Goal: Book appointment/travel/reservation

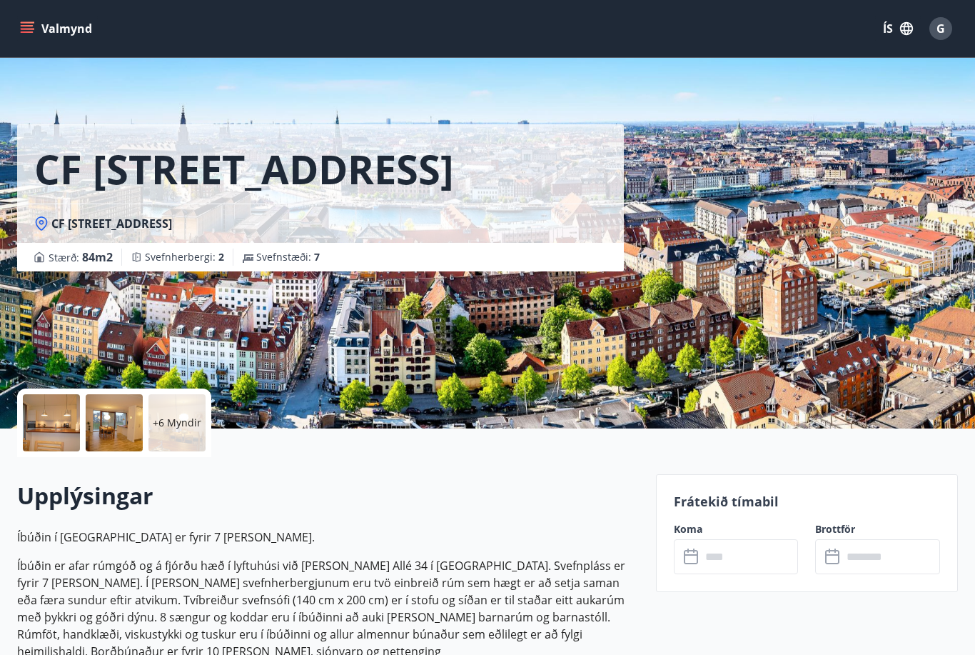
scroll to position [2526, 0]
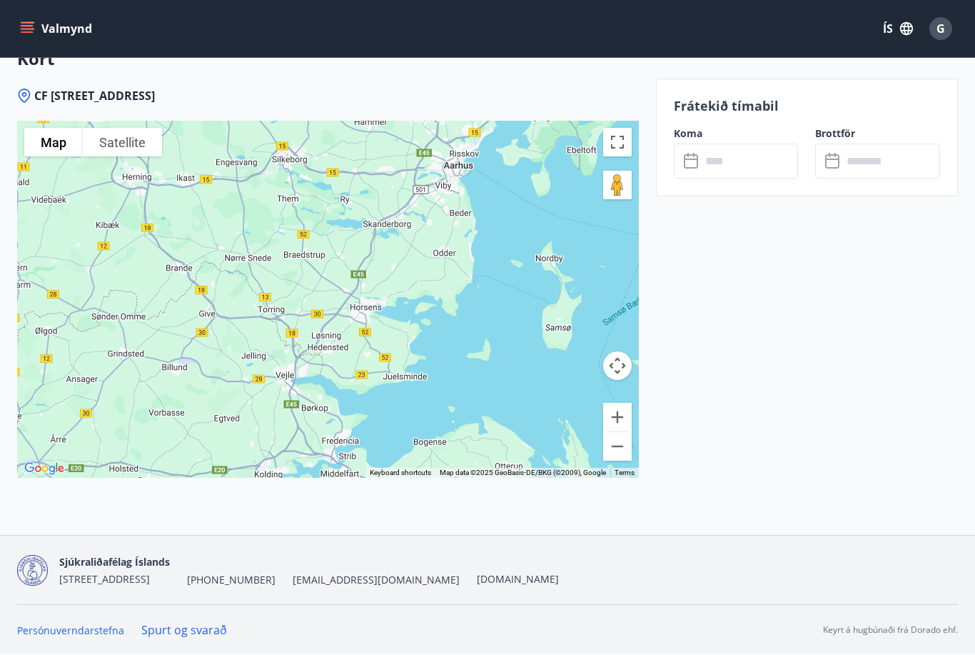
click at [528, 444] on div at bounding box center [328, 299] width 622 height 357
click at [41, 34] on button "Valmynd" at bounding box center [57, 29] width 81 height 26
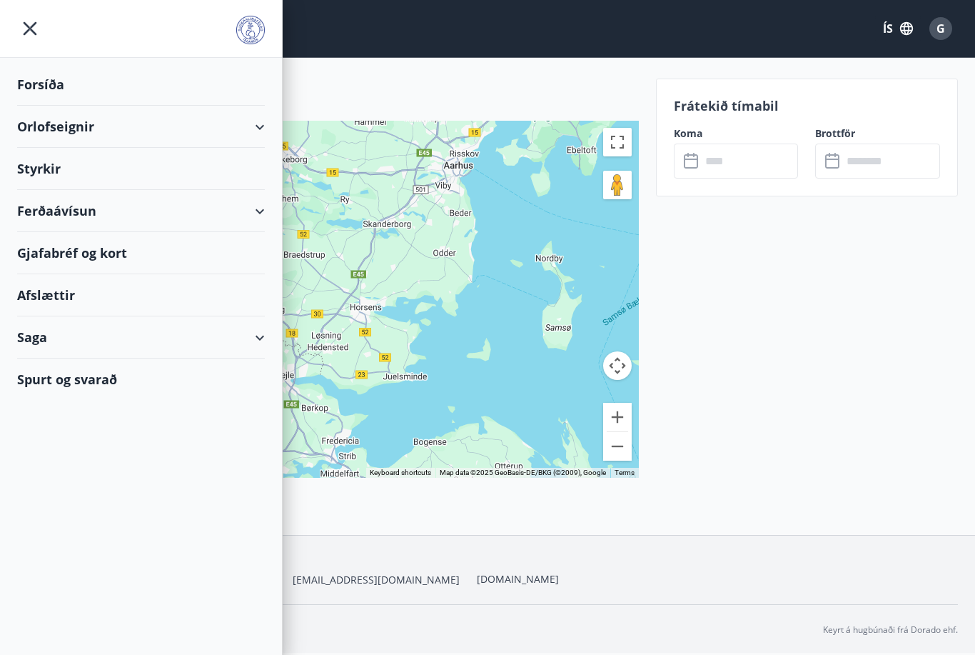
click at [79, 102] on div "Forsíða" at bounding box center [141, 85] width 248 height 42
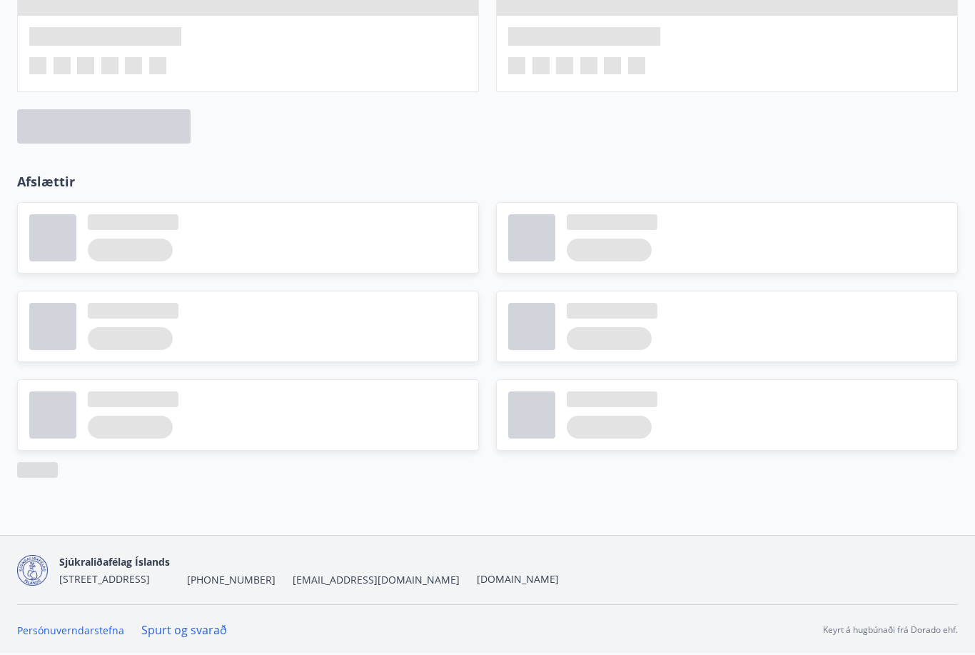
scroll to position [1562, 0]
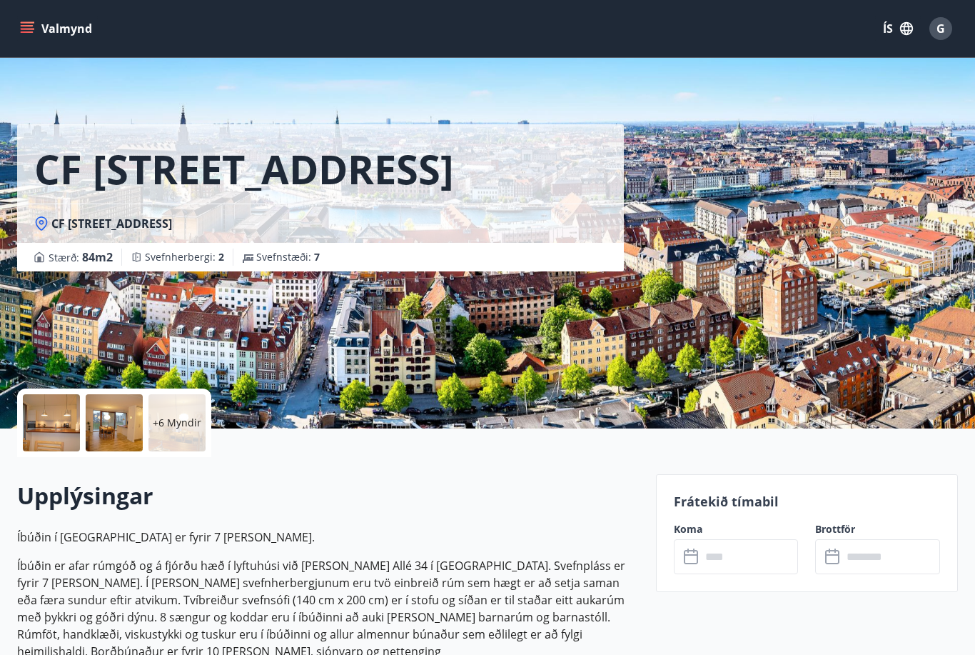
click at [171, 426] on p "+6 Myndir" at bounding box center [177, 423] width 49 height 14
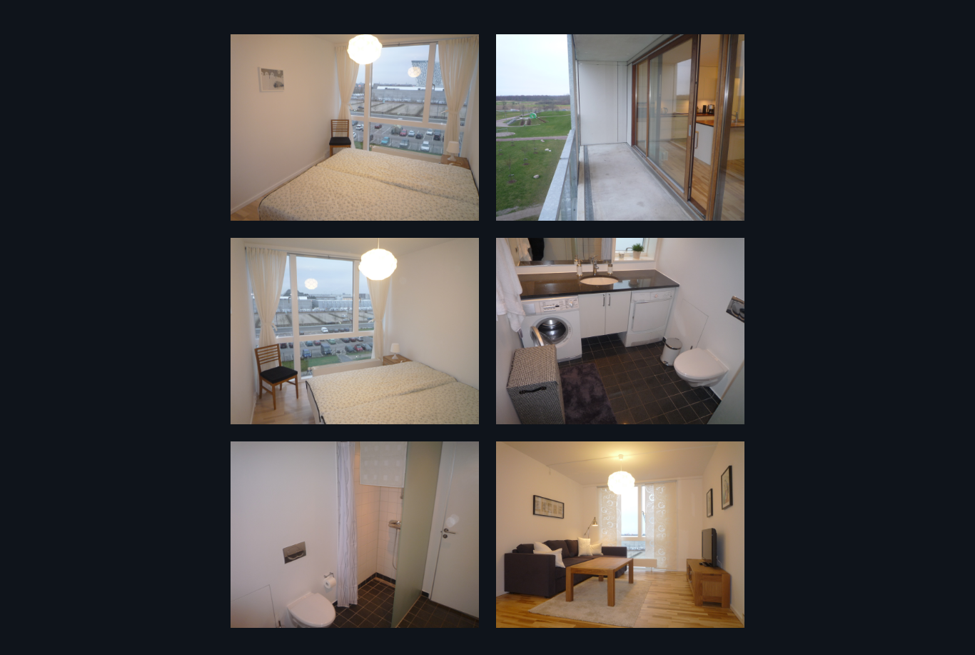
scroll to position [656, 0]
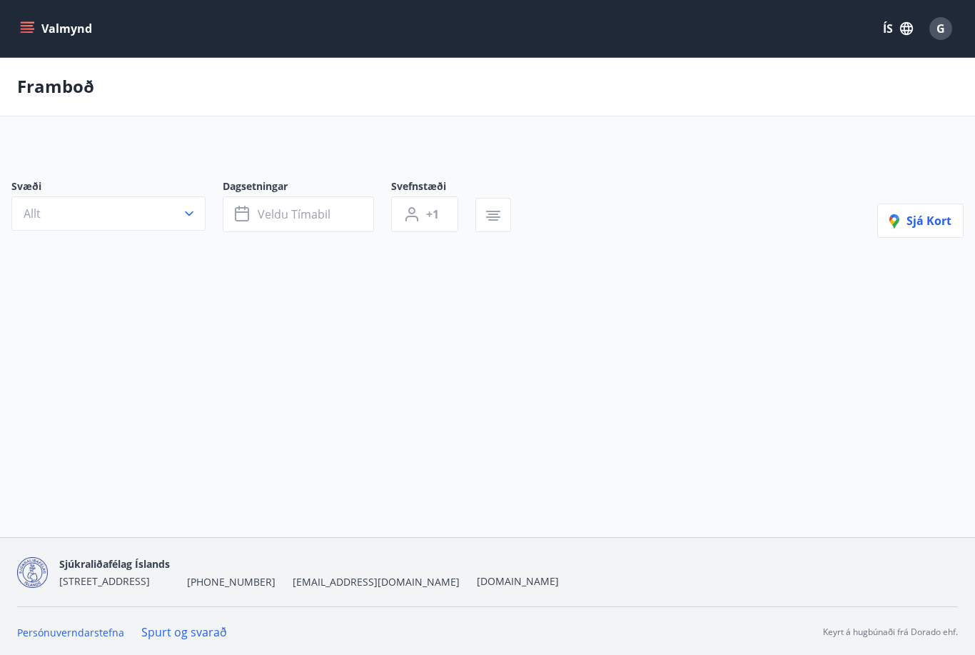
type input "*"
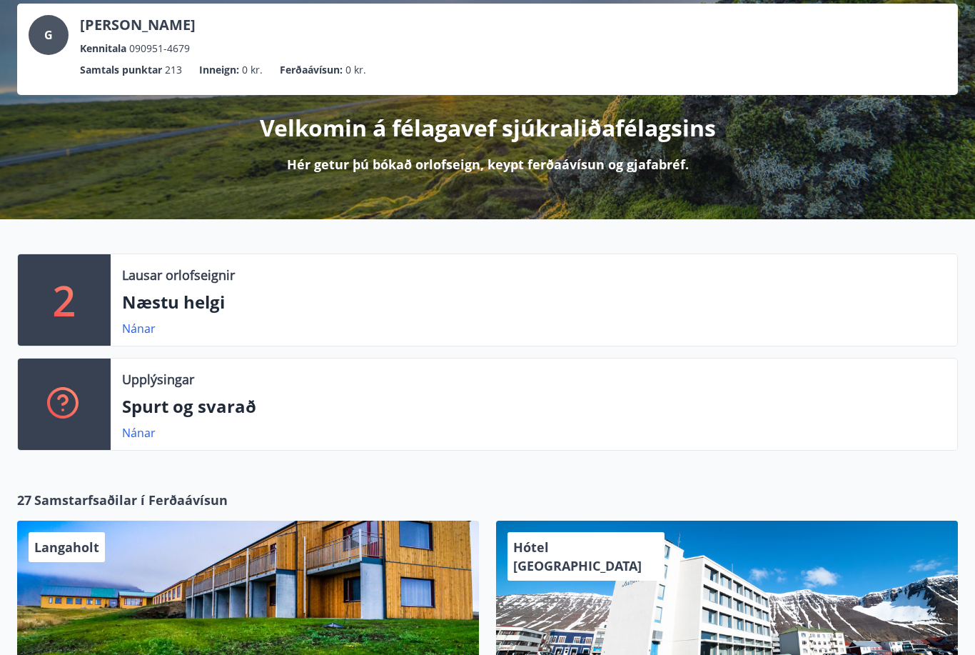
scroll to position [81, 0]
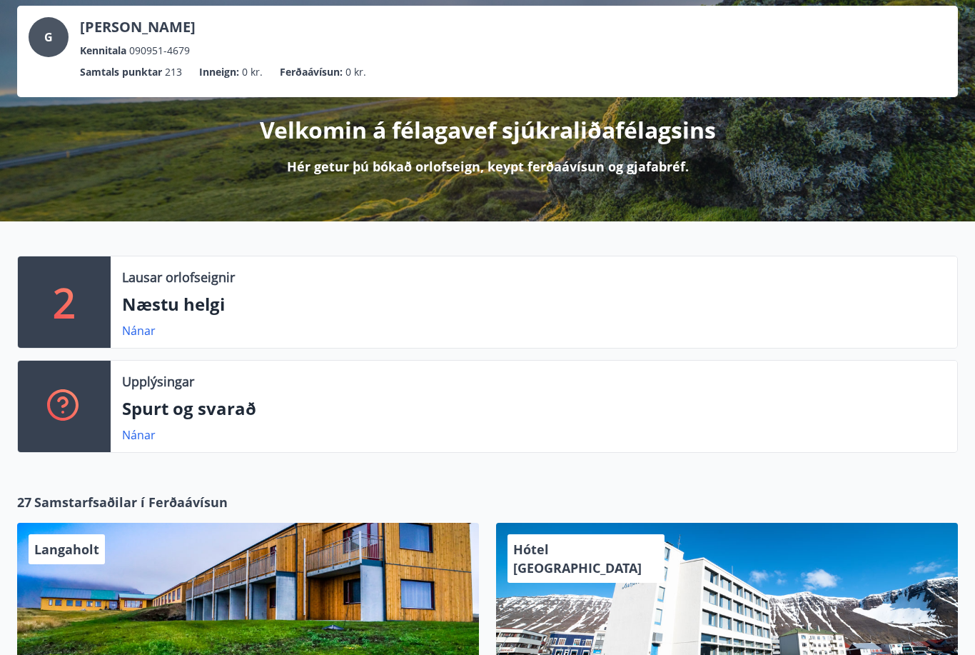
click at [173, 303] on p "Næstu helgi" at bounding box center [534, 304] width 824 height 24
click at [167, 278] on p "Lausar orlofseignir" at bounding box center [178, 277] width 113 height 19
click at [59, 298] on p "2" at bounding box center [64, 302] width 23 height 54
click at [133, 329] on link "Nánar" at bounding box center [139, 331] width 34 height 16
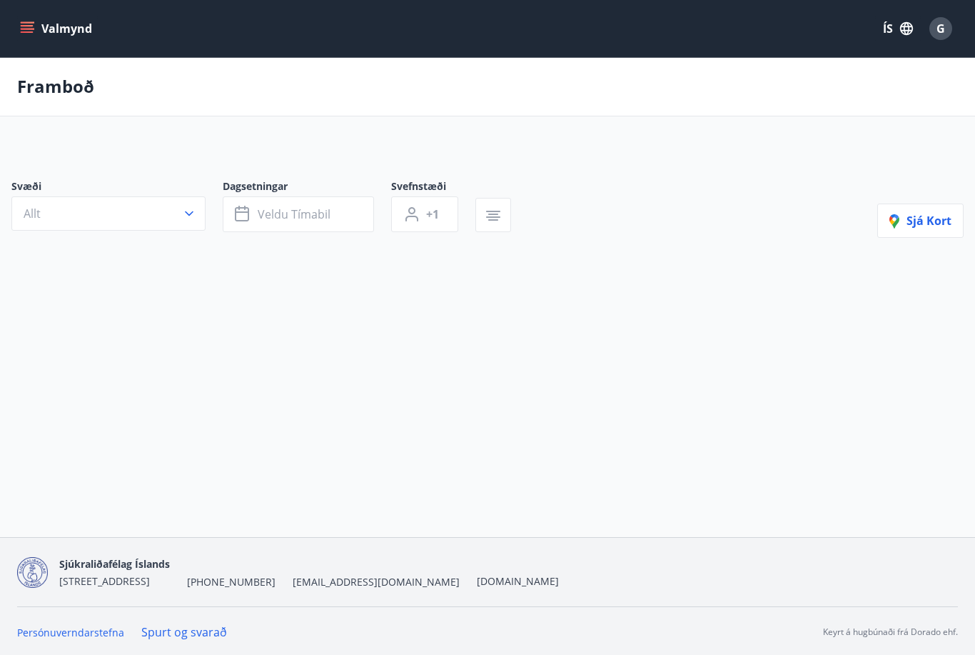
type input "*"
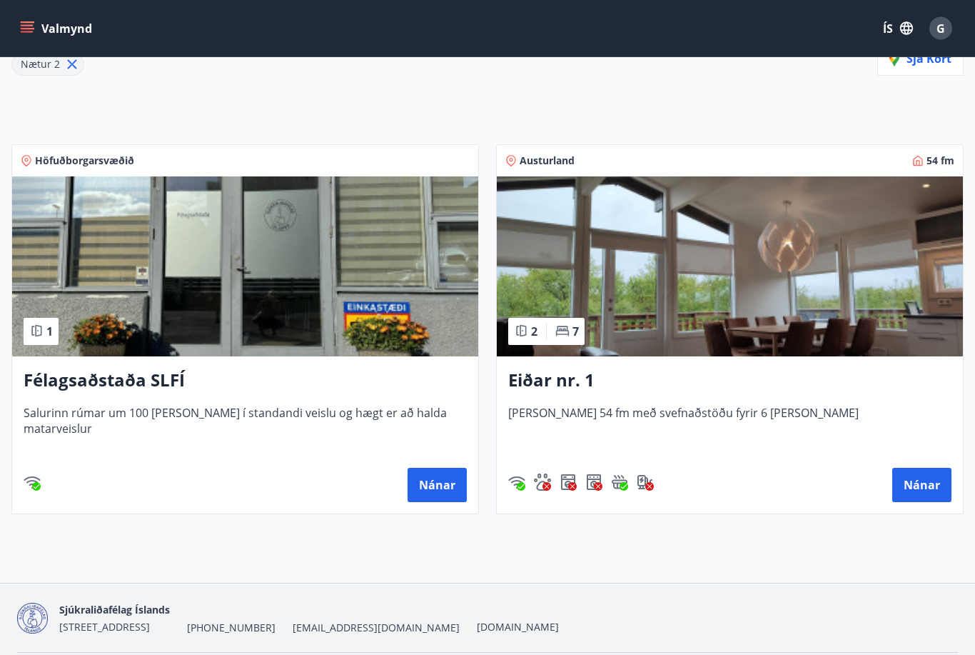
scroll to position [208, 0]
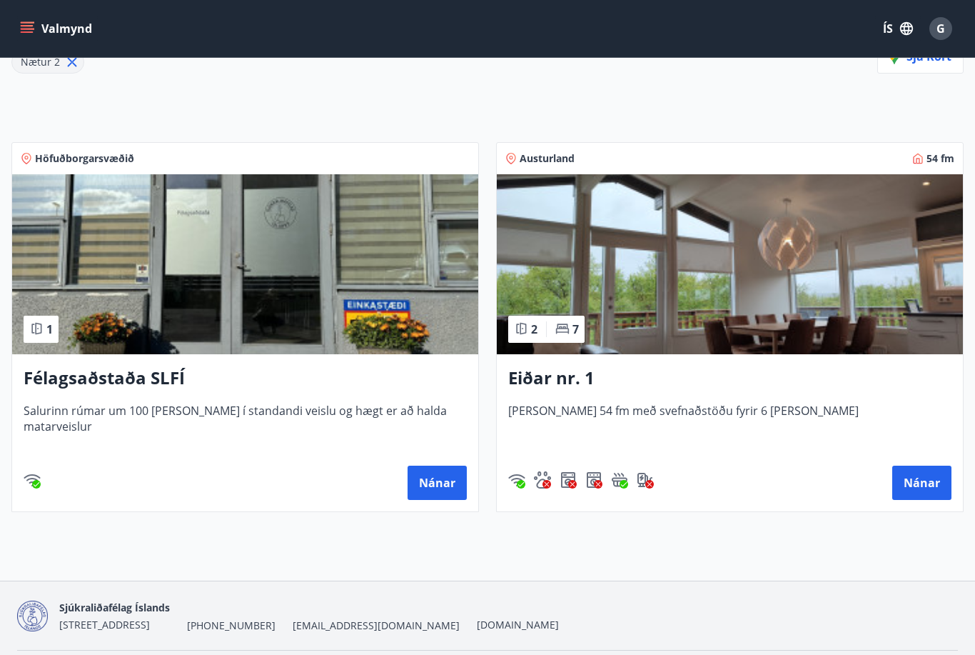
click at [876, 389] on h3 "Eiðar nr. 1" at bounding box center [729, 379] width 443 height 26
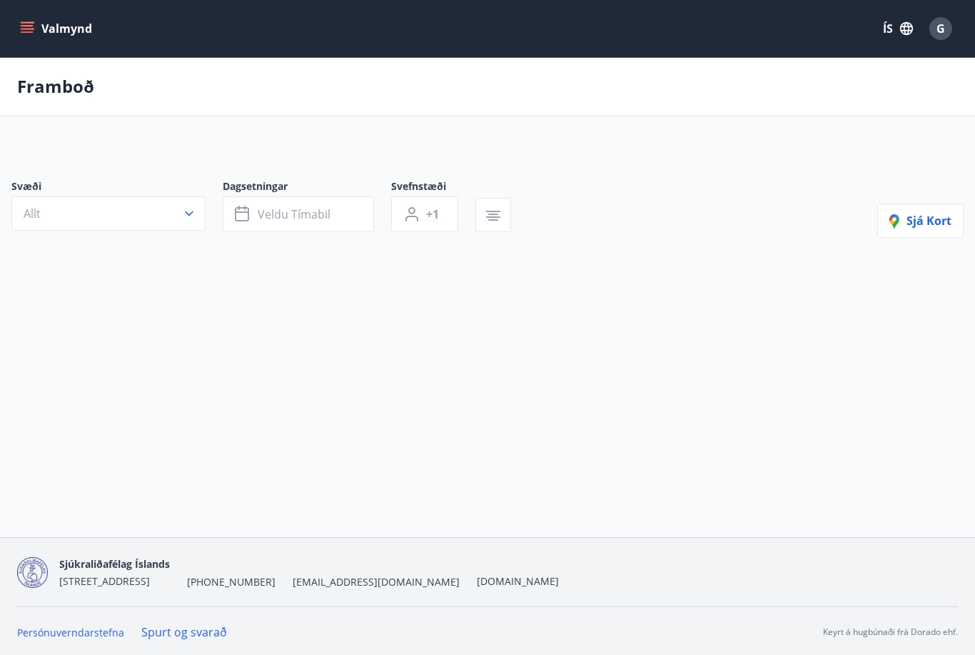
scroll to position [46, 0]
type input "*"
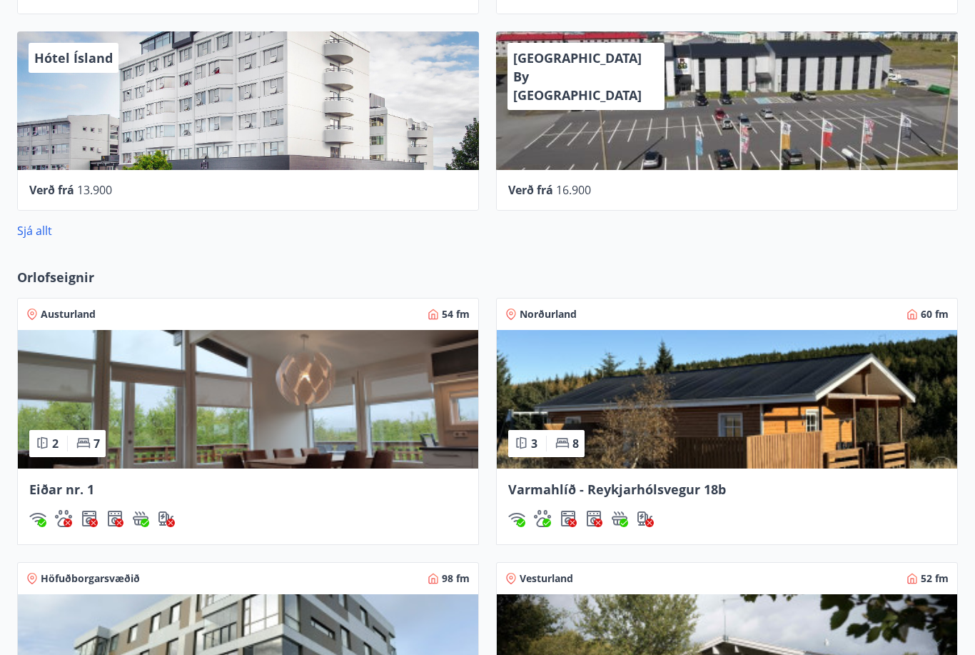
scroll to position [768, 0]
